Goal: Task Accomplishment & Management: Manage account settings

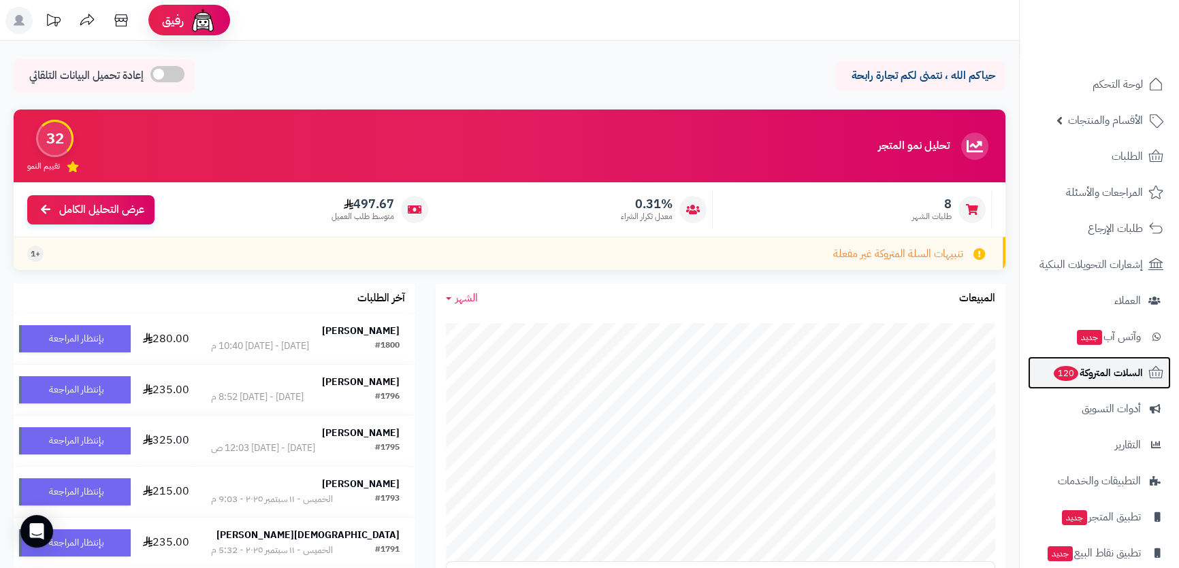
click at [1117, 368] on span "السلات المتروكة 120" at bounding box center [1097, 372] width 91 height 19
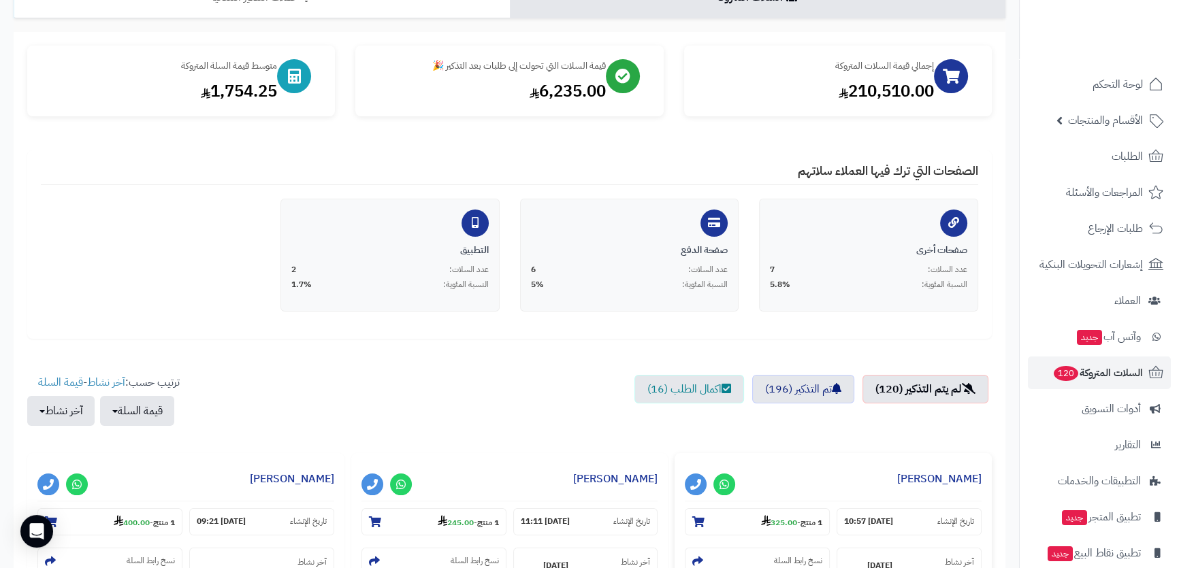
scroll to position [185, 0]
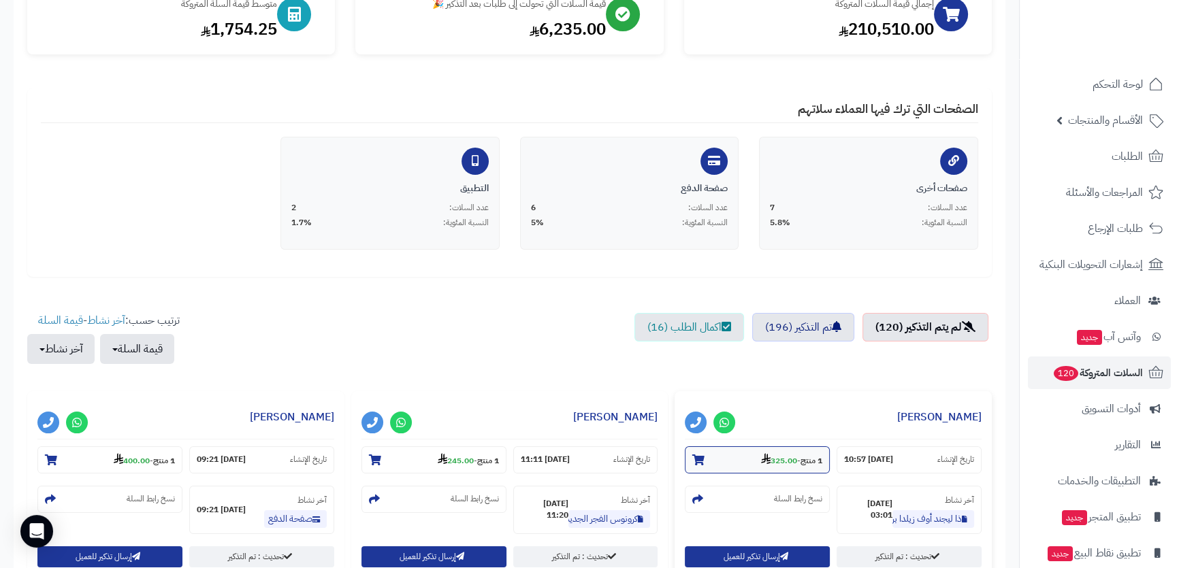
click at [771, 464] on strong "325.00" at bounding box center [779, 461] width 36 height 12
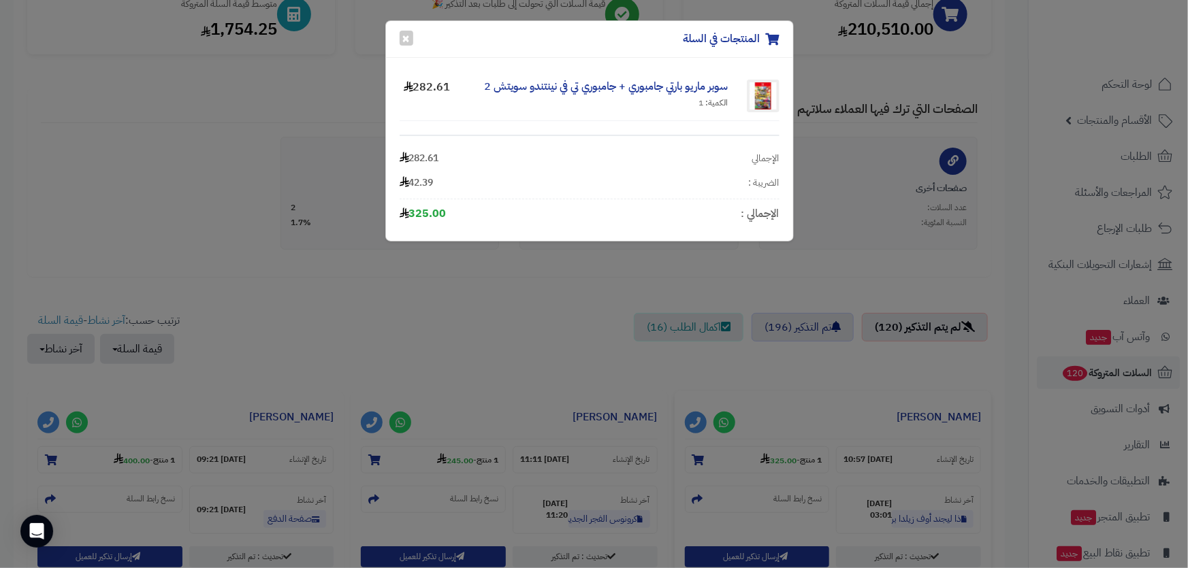
click at [595, 289] on div "المنتجات في السلة × سوبر ماريو بارتي جامبوري + جامبوري تي في نينتندو سويتش 2 ال…" at bounding box center [594, 284] width 1188 height 568
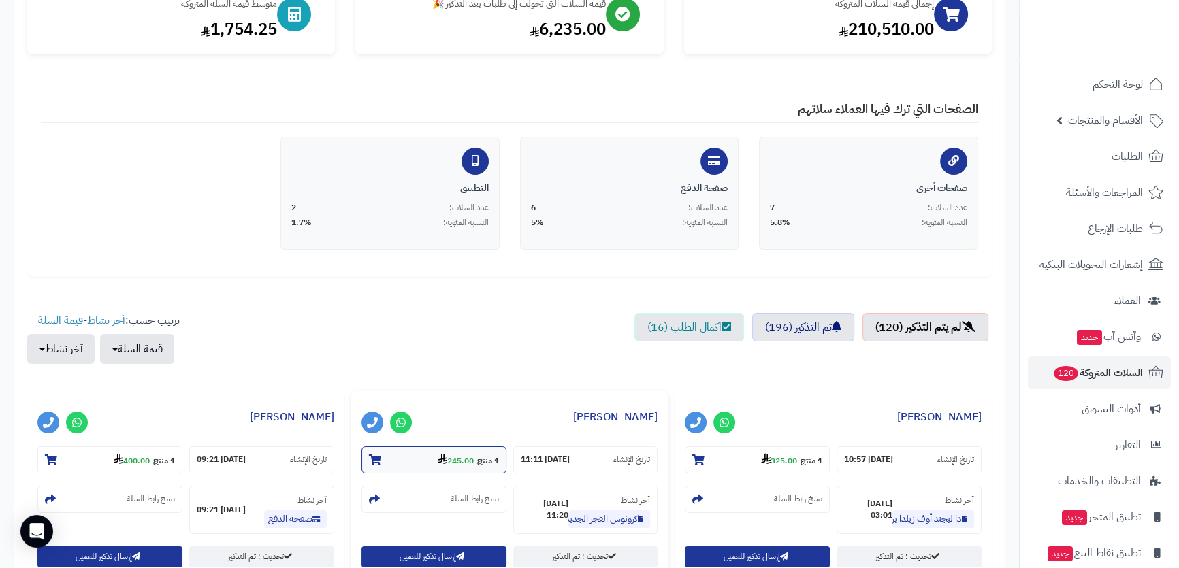
click at [466, 462] on strong "245.00" at bounding box center [456, 461] width 36 height 12
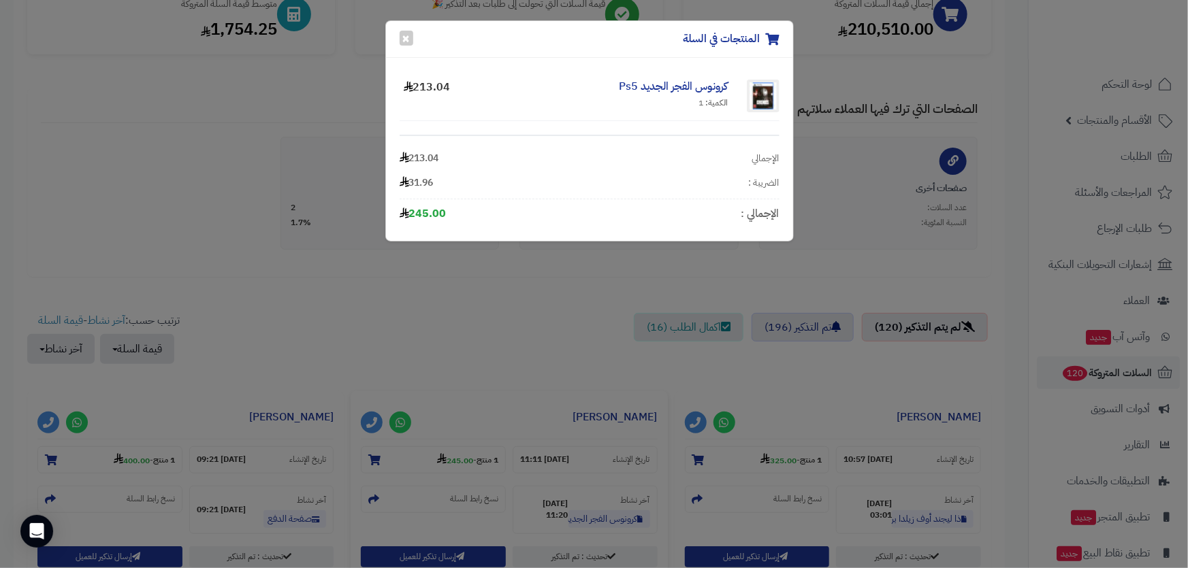
click at [567, 311] on div "المنتجات في السلة × كرونوس الفجر الجديد Ps5 الكمية: 1 213.04 الإجمالي 213.04 ال…" at bounding box center [594, 284] width 1188 height 568
